Goal: Task Accomplishment & Management: Use online tool/utility

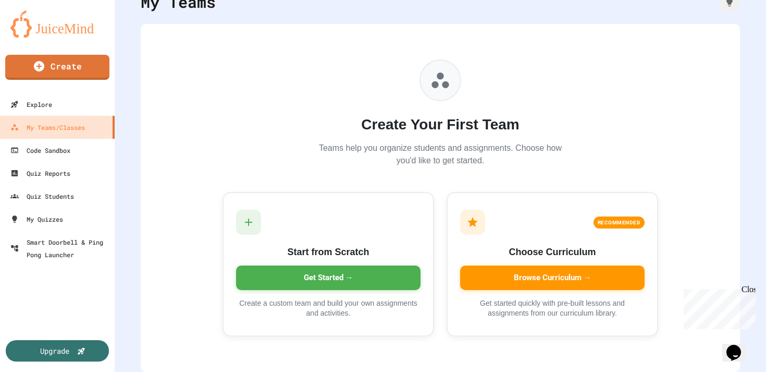
scroll to position [60, 0]
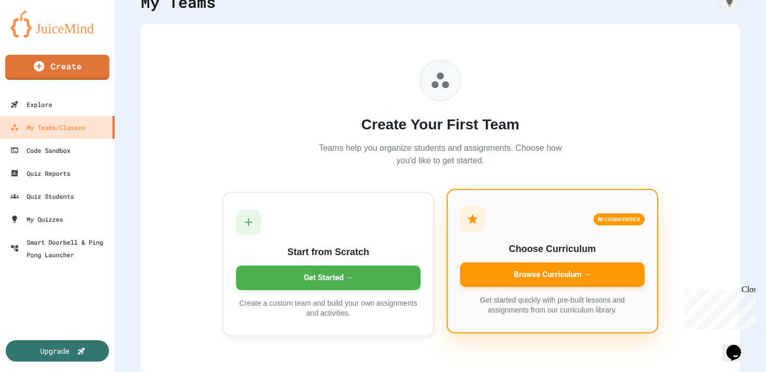
click at [539, 270] on div "Browse Curriculum →" at bounding box center [552, 274] width 185 height 25
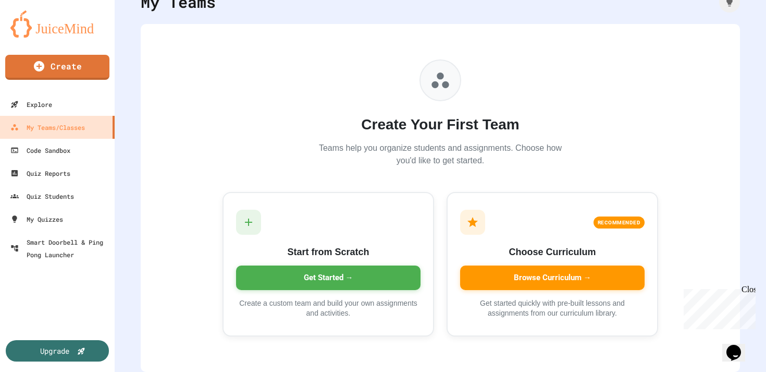
click at [13, 371] on icon "button" at bounding box center [6, 378] width 13 height 13
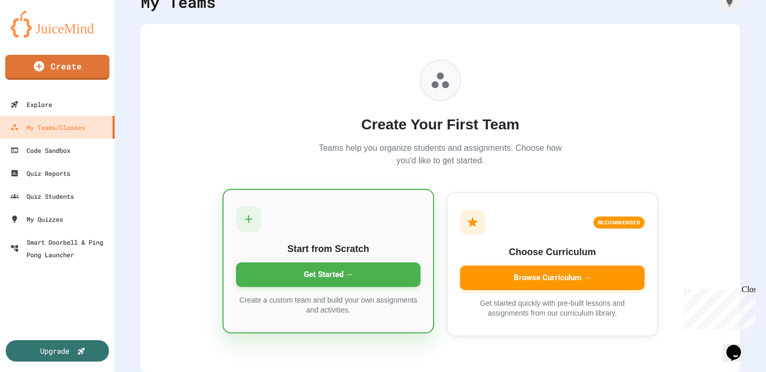
click at [302, 266] on div "Get Started →" at bounding box center [328, 274] width 185 height 25
